Goal: Transaction & Acquisition: Obtain resource

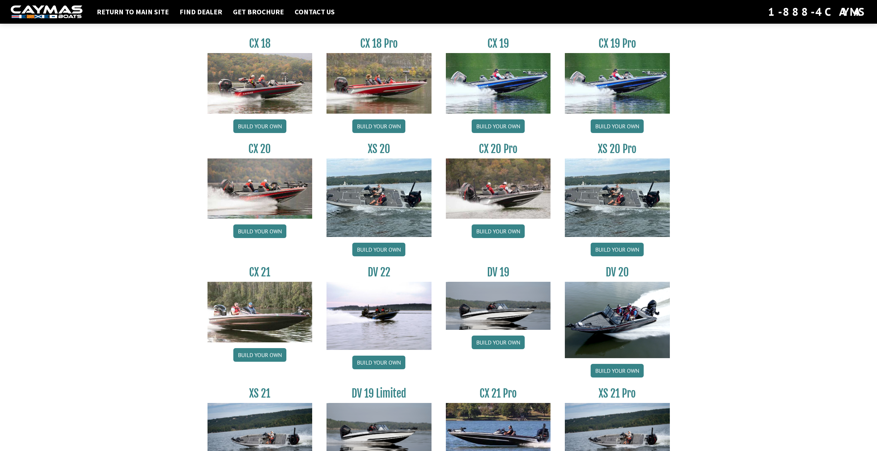
scroll to position [630, 0]
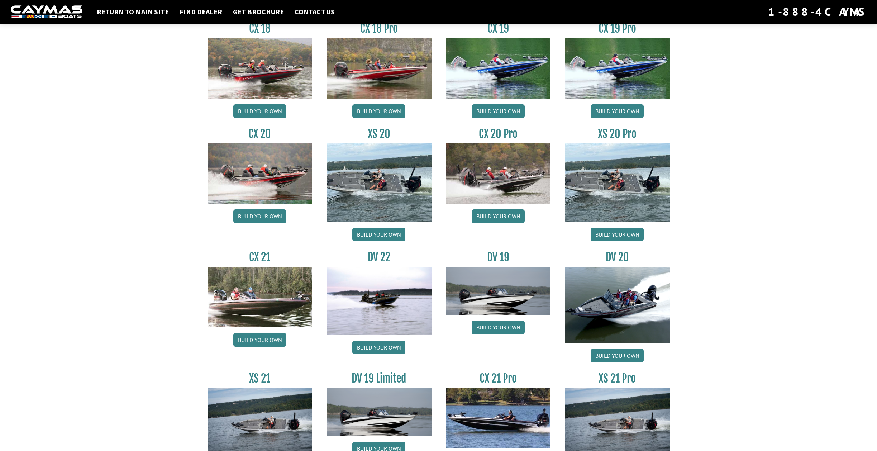
click at [645, 181] on img at bounding box center [617, 182] width 105 height 78
click at [617, 237] on link "Build your own" at bounding box center [616, 234] width 53 height 14
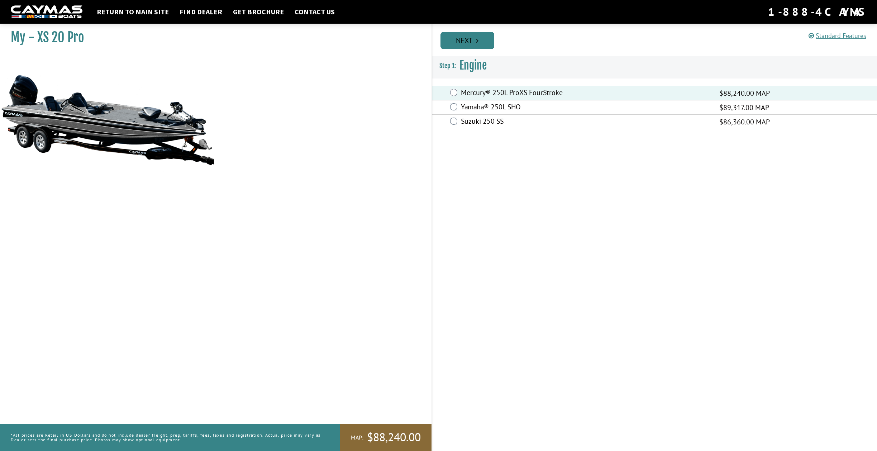
click at [456, 33] on link "Next" at bounding box center [467, 40] width 54 height 17
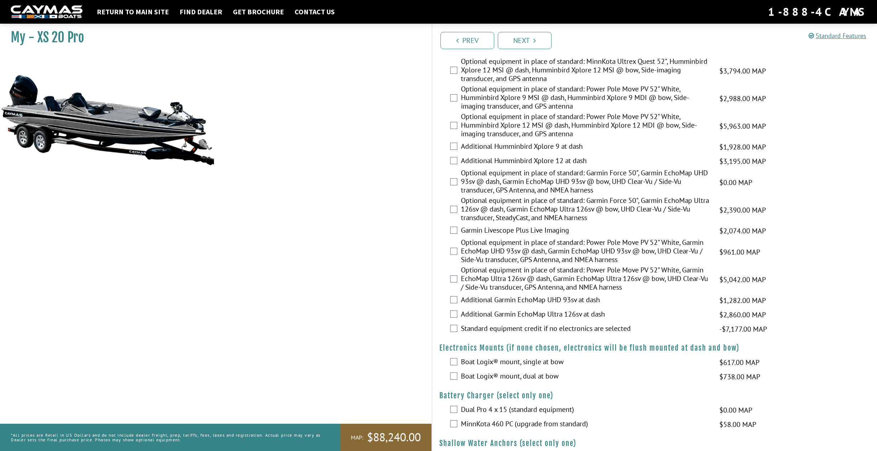
scroll to position [341, 0]
click at [147, 136] on img at bounding box center [107, 119] width 215 height 130
click at [272, 13] on link "Get Brochure" at bounding box center [258, 11] width 58 height 9
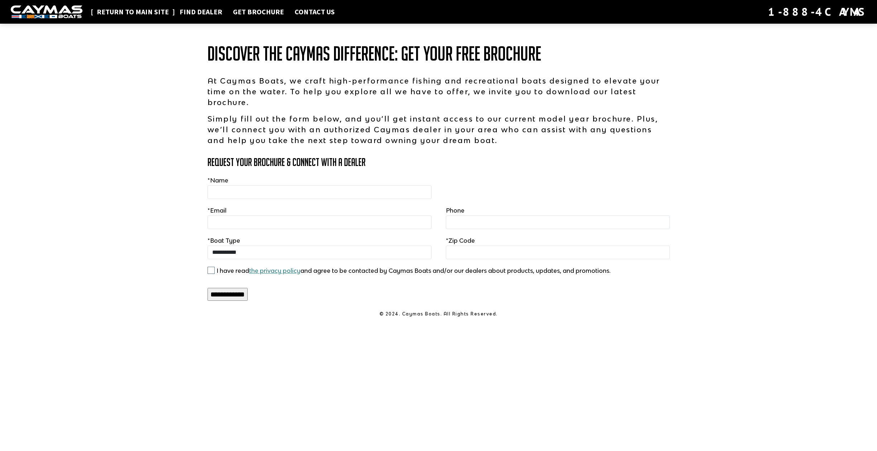
click at [107, 12] on link "Return to main site" at bounding box center [132, 11] width 79 height 9
